Goal: Obtain resource: Download file/media

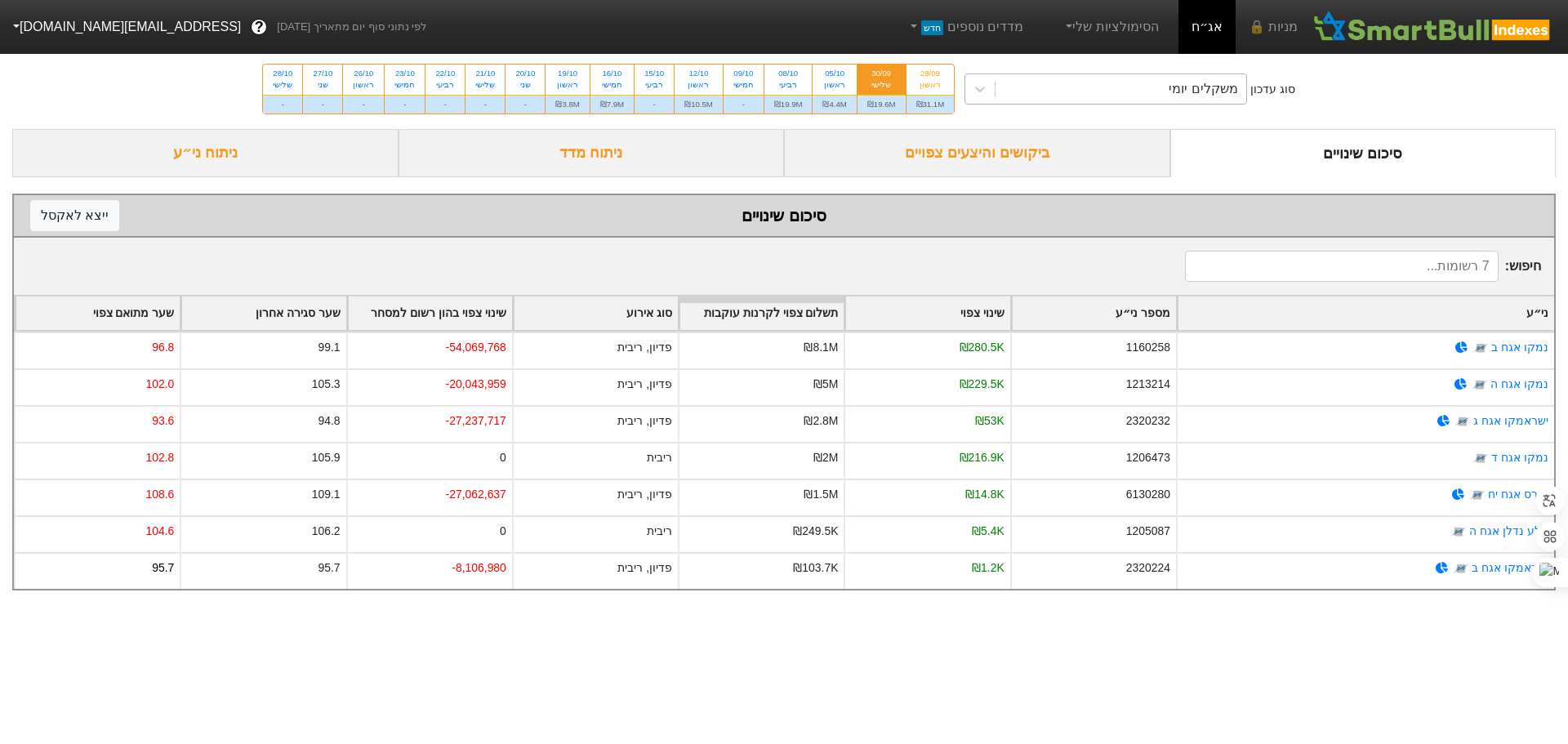
click at [1071, 95] on div "משקלים יומי" at bounding box center [1121, 89] width 251 height 30
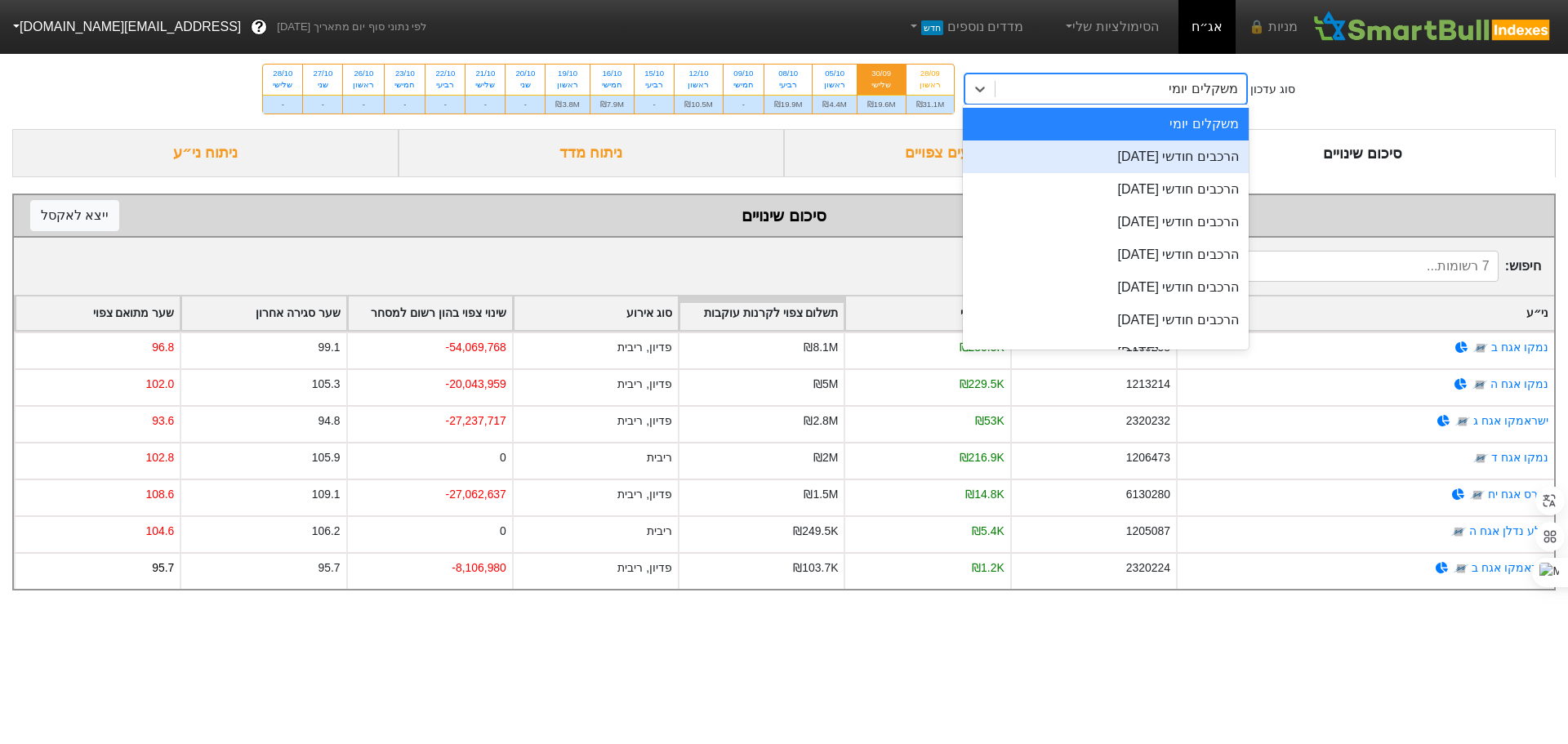
scroll to position [56, 0]
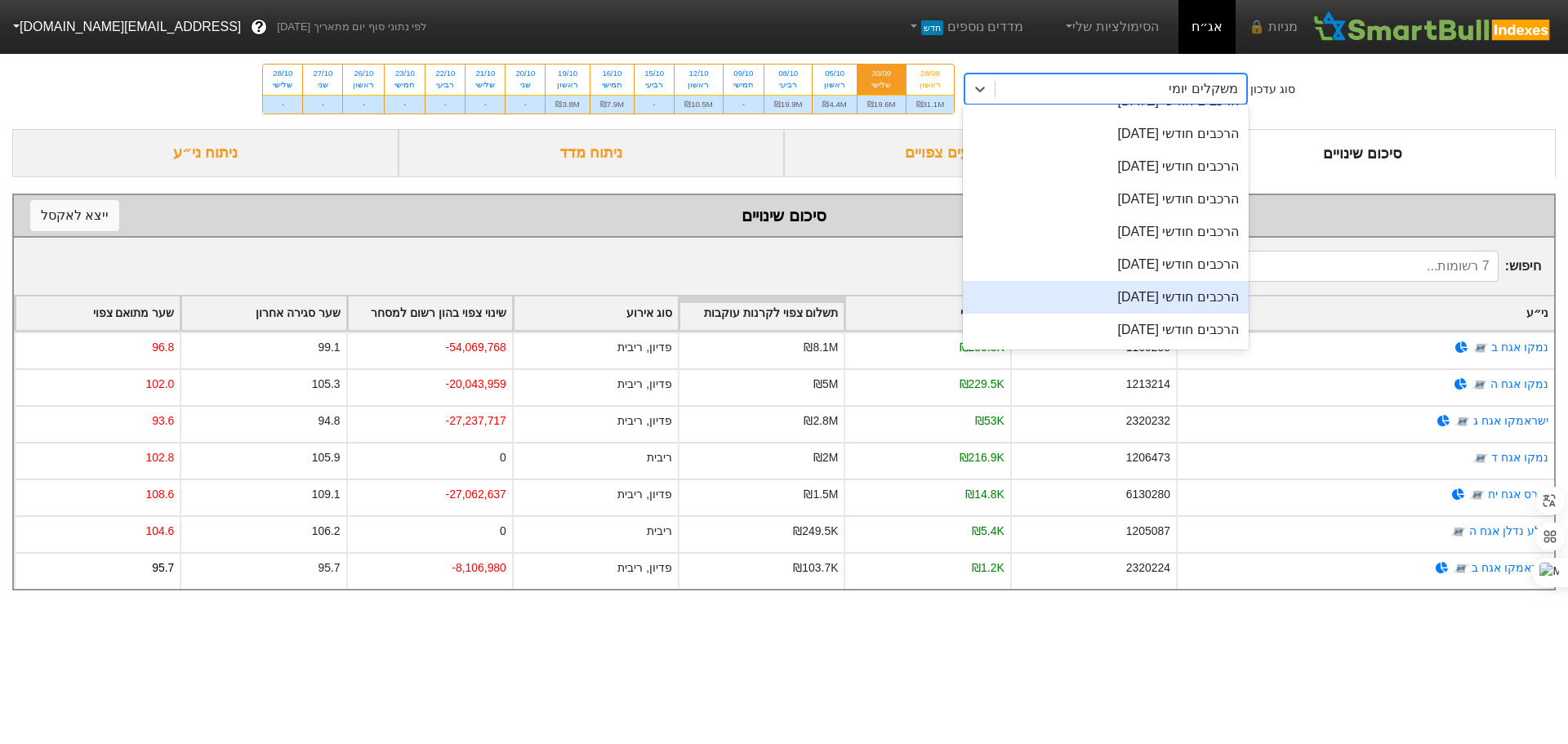
click at [1100, 292] on div "הרכבים חודשי [DATE]" at bounding box center [1106, 297] width 286 height 33
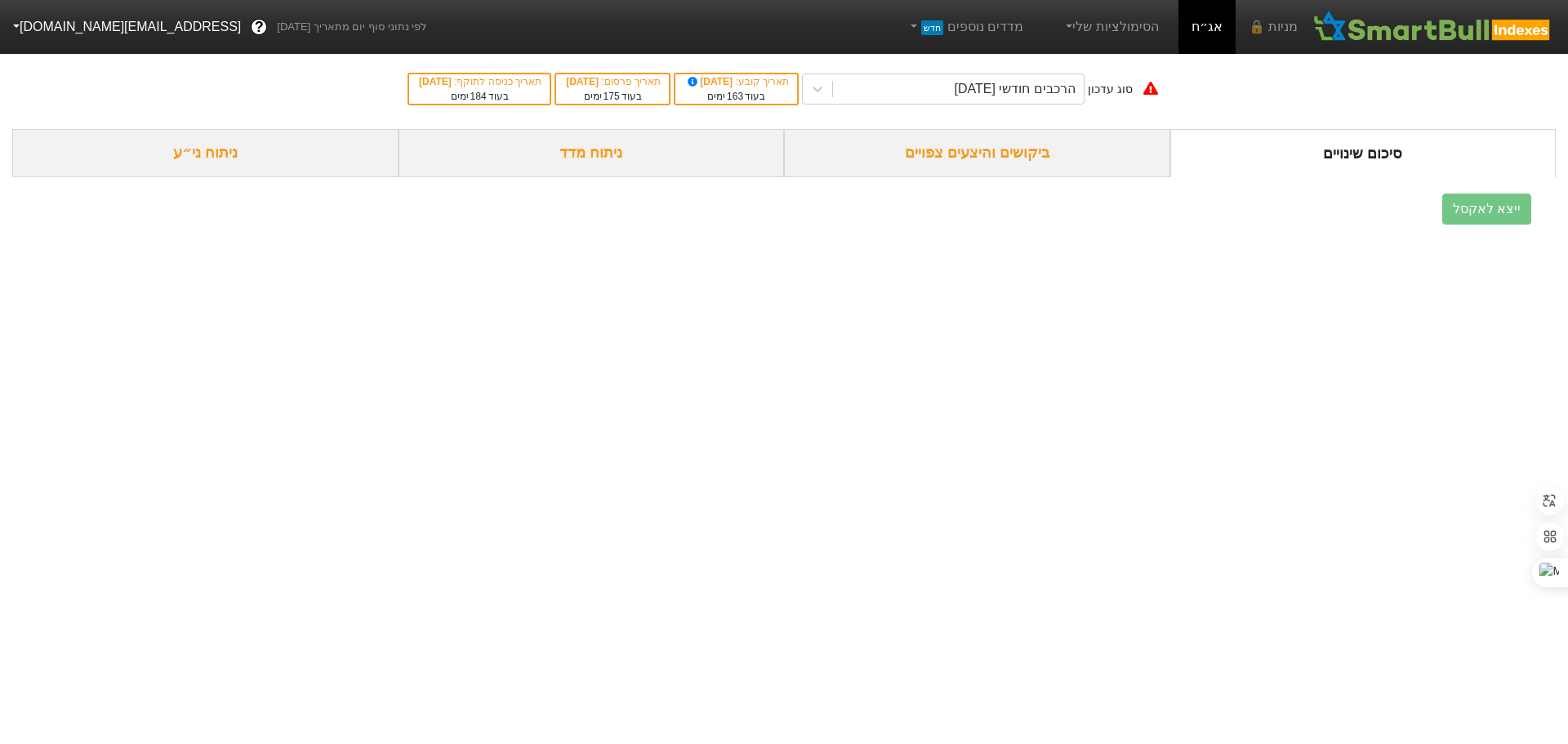
click at [950, 149] on div "ביקושים והיצעים צפויים" at bounding box center [977, 153] width 386 height 48
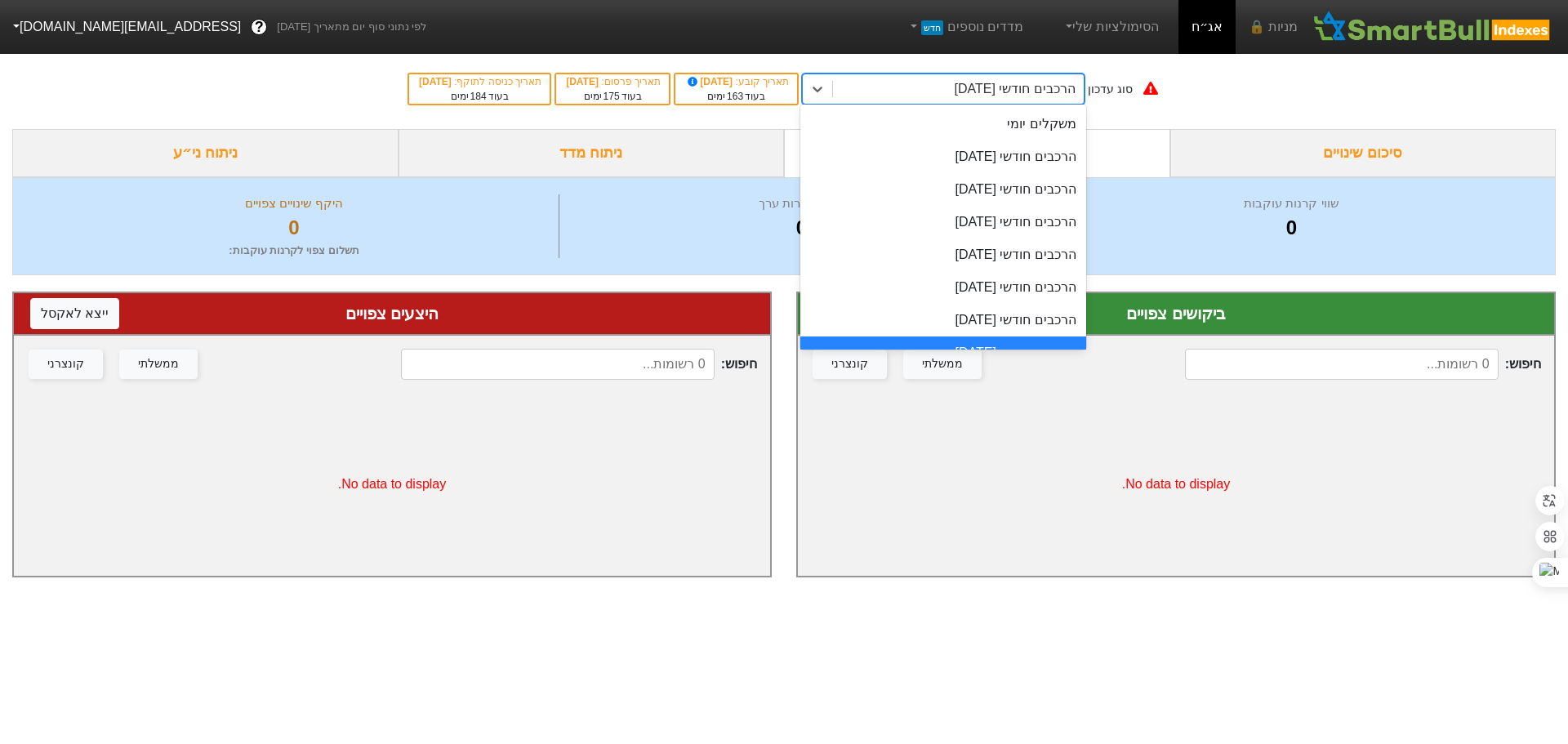
click at [1026, 77] on div "הרכבים חודשי [DATE]" at bounding box center [958, 89] width 251 height 30
click at [984, 183] on div "הרכבים חודשי [DATE]" at bounding box center [943, 189] width 286 height 33
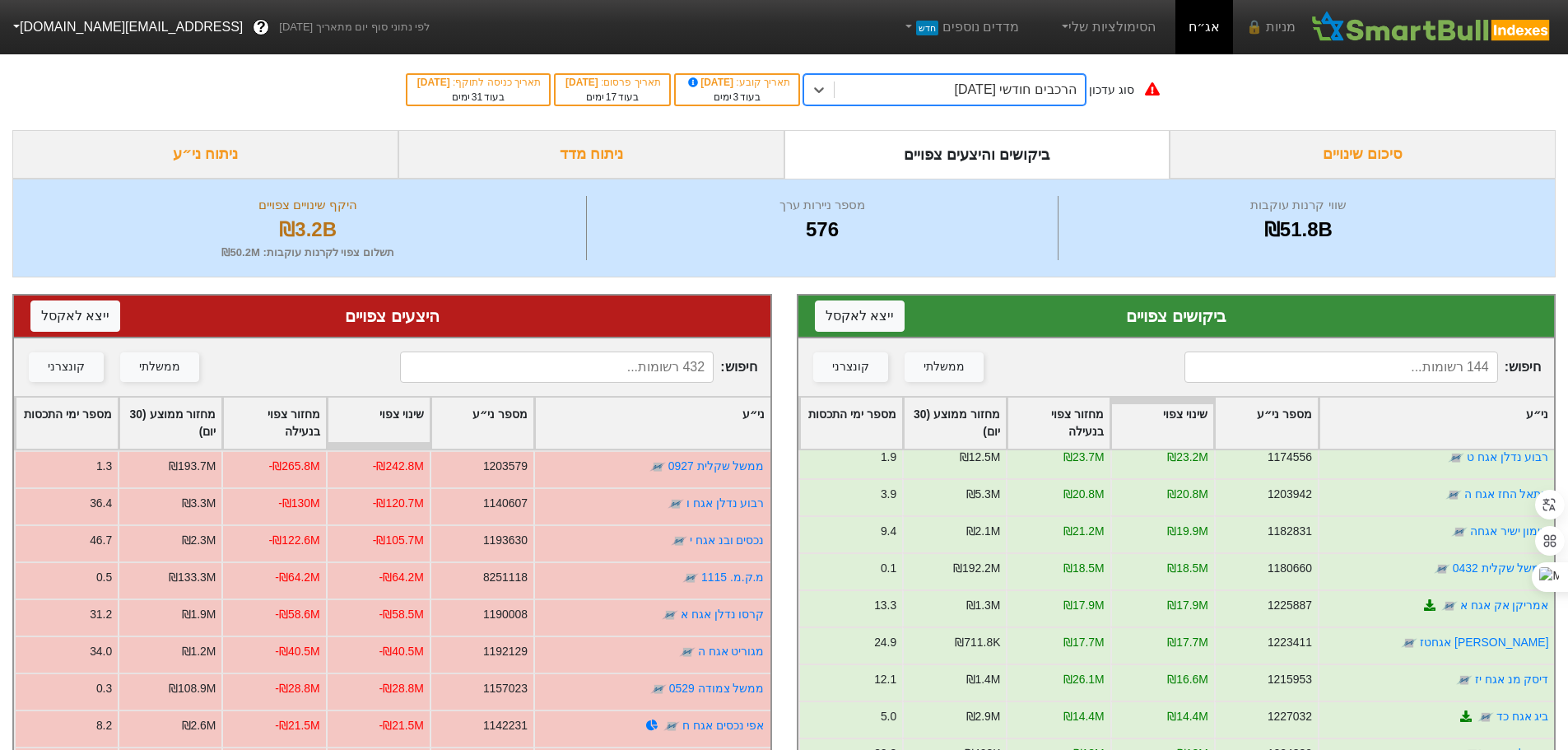
scroll to position [741, 0]
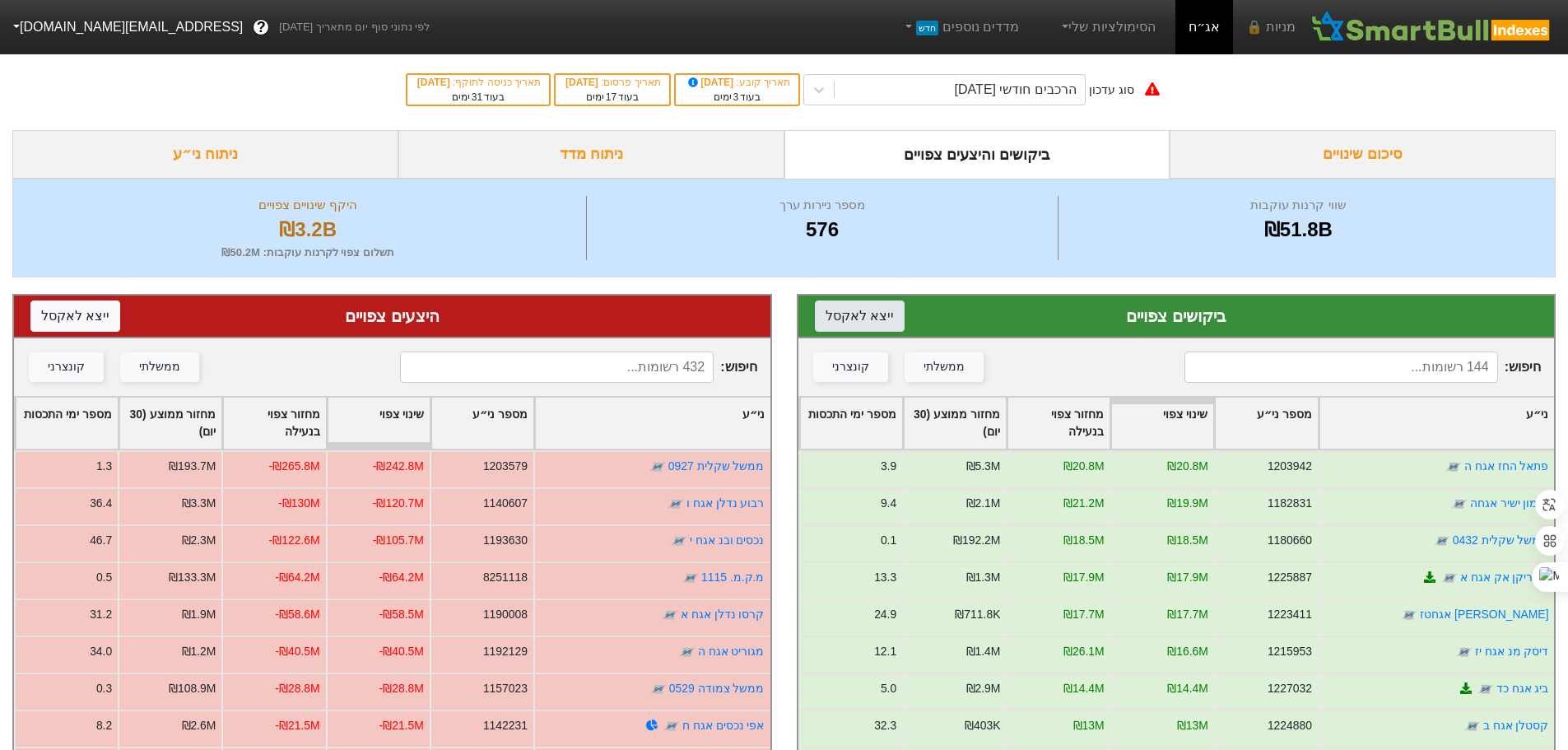
click at [855, 317] on button "ייצא ל אקסל" at bounding box center [859, 316] width 89 height 31
click at [70, 311] on button "ייצא ל אקסל" at bounding box center [75, 316] width 89 height 31
